Goal: Register for event/course

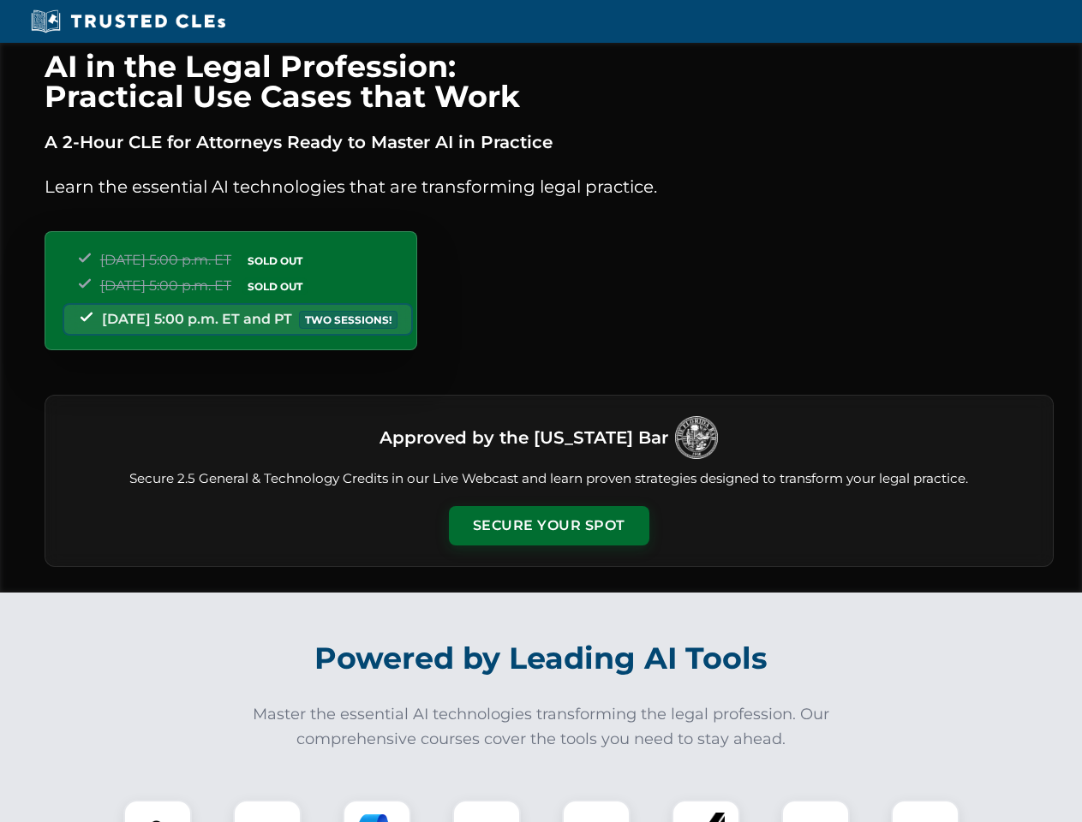
click at [548, 526] on button "Secure Your Spot" at bounding box center [549, 525] width 200 height 39
click at [158, 811] on img at bounding box center [158, 834] width 50 height 50
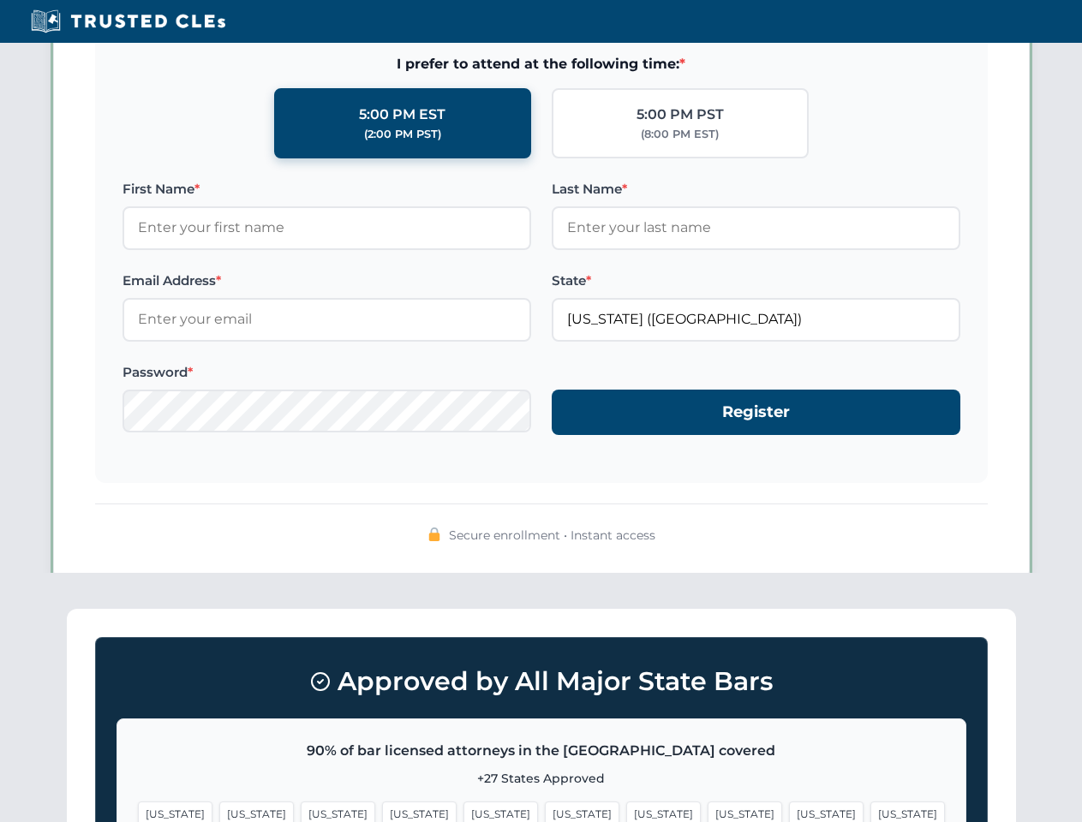
click at [626, 811] on span "[US_STATE]" at bounding box center [663, 813] width 74 height 25
click at [789, 811] on span "[US_STATE]" at bounding box center [826, 813] width 74 height 25
